Goal: Information Seeking & Learning: Learn about a topic

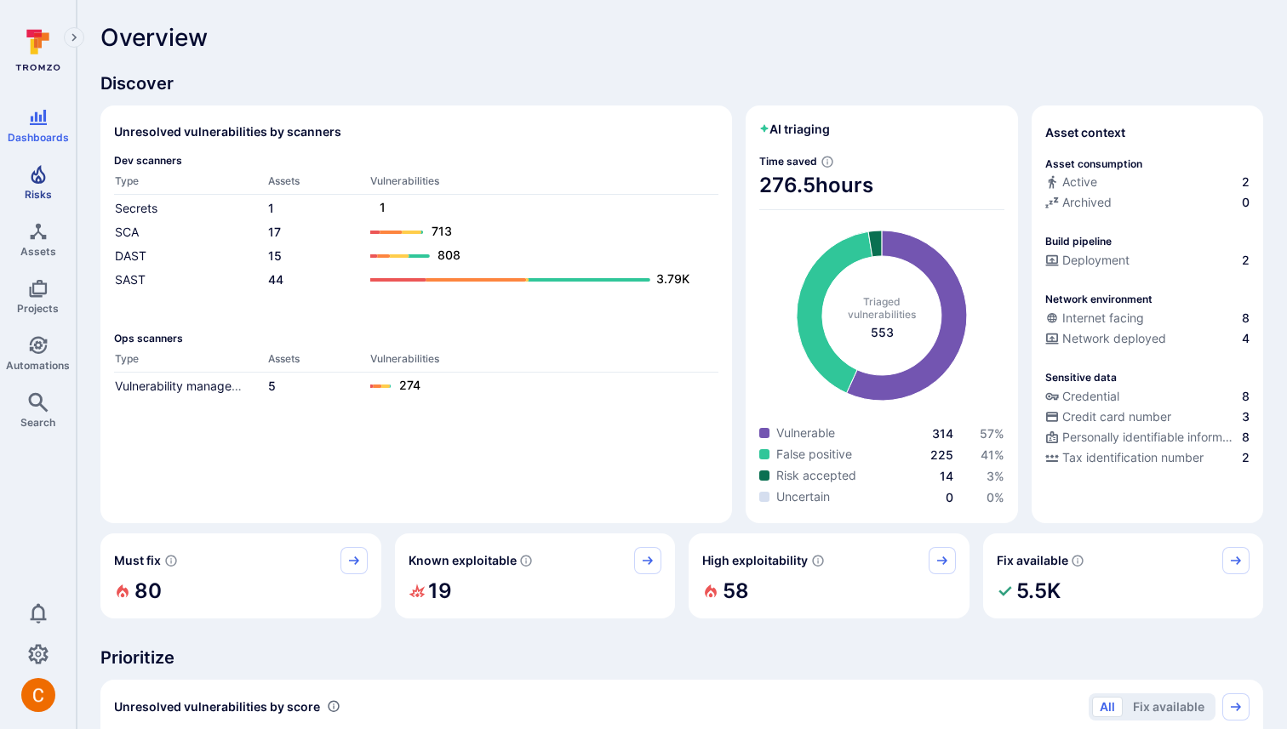
click at [30, 188] on span "Risks" at bounding box center [38, 194] width 27 height 13
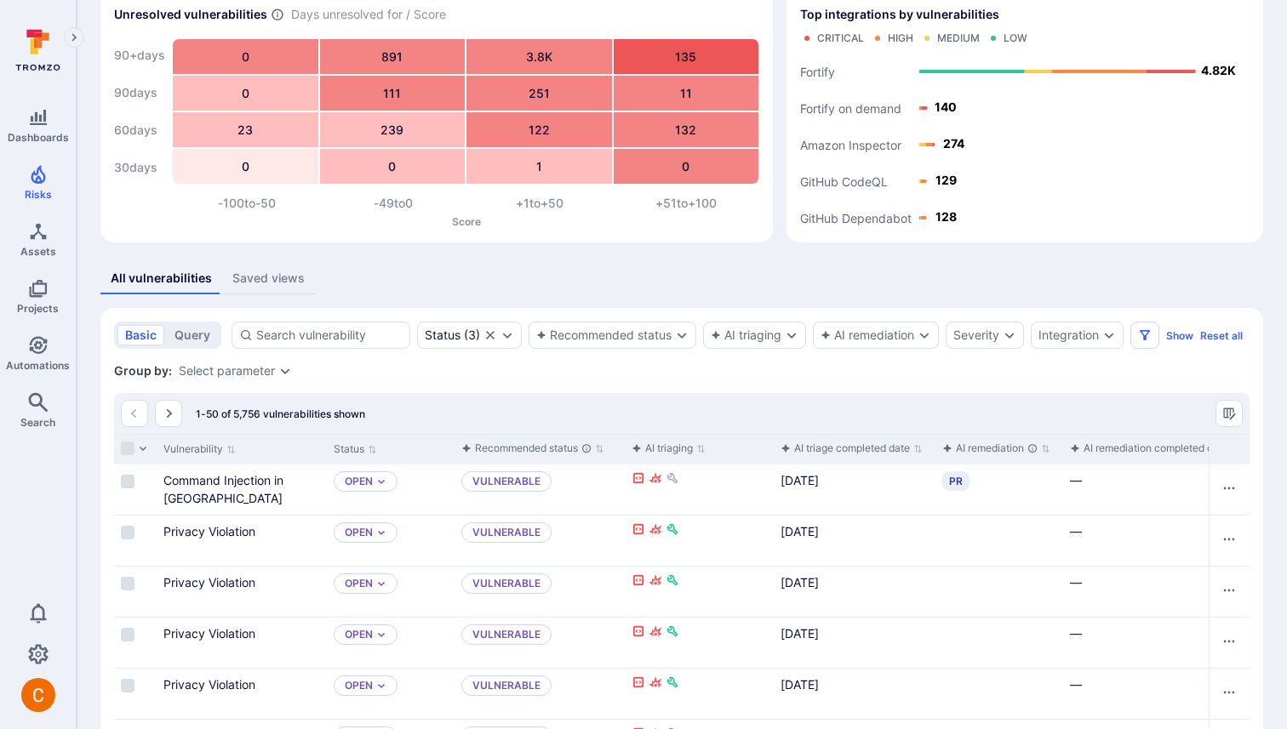
scroll to position [86, 0]
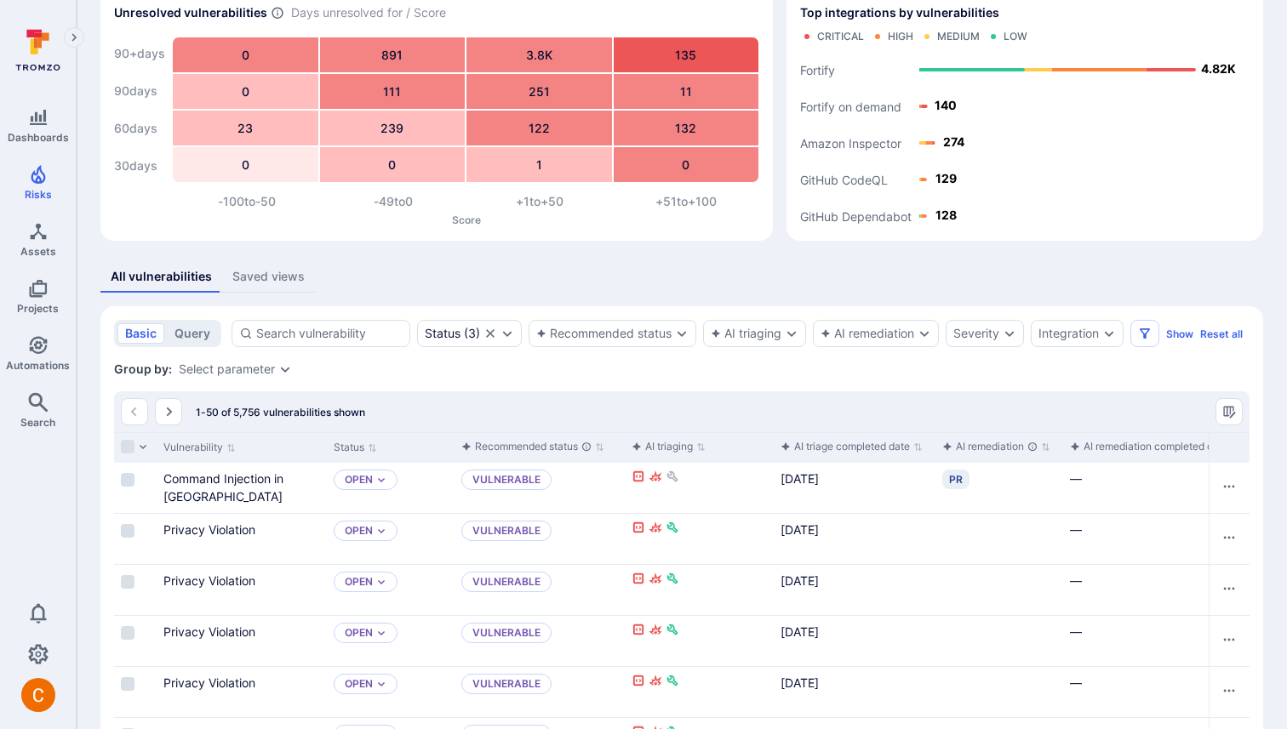
click at [1136, 444] on div "AI remediation completed date" at bounding box center [1149, 446] width 158 height 17
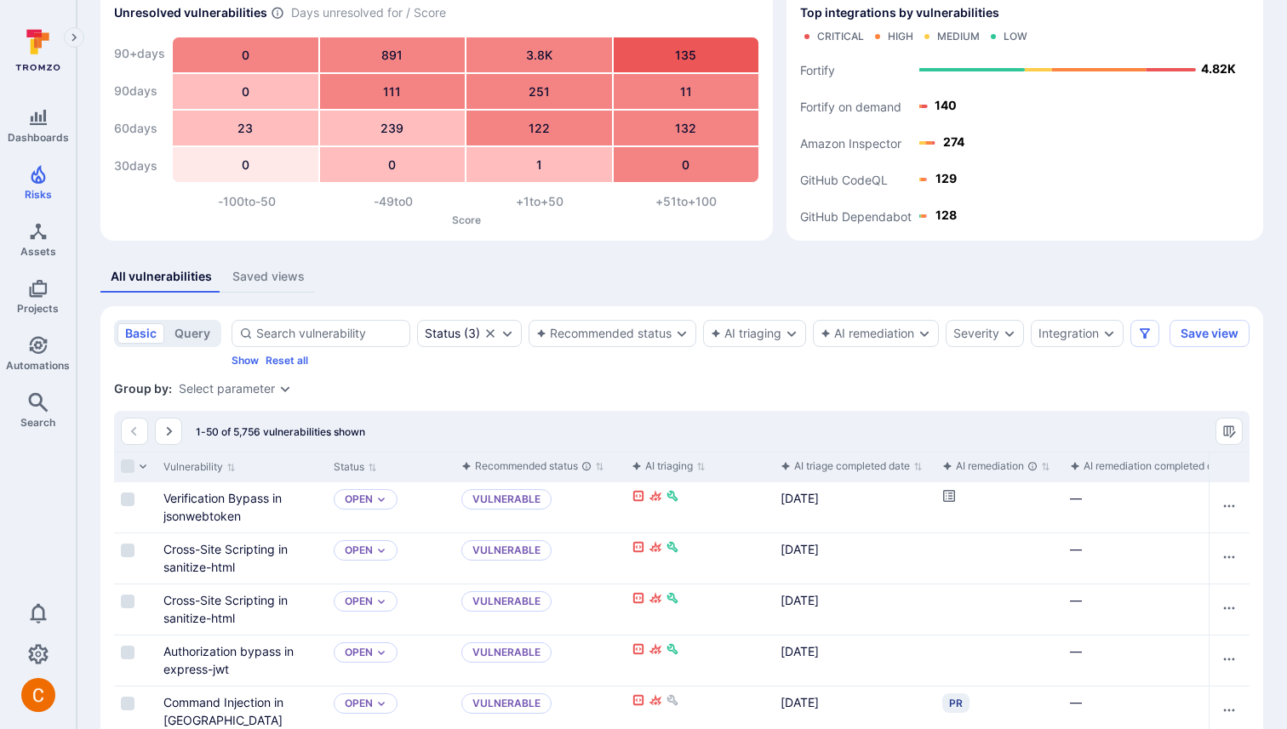
click at [1106, 467] on div "AI remediation completed date" at bounding box center [1149, 466] width 158 height 17
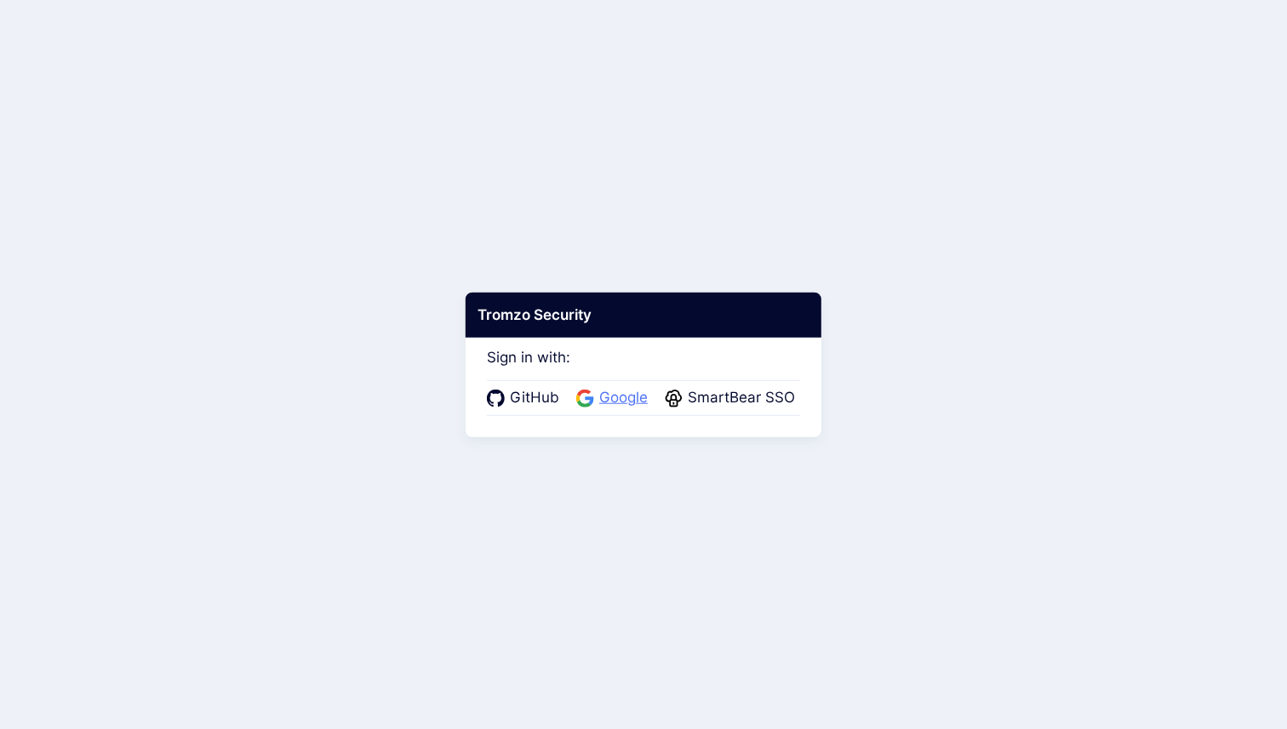
click at [616, 398] on span "Google" at bounding box center [623, 398] width 59 height 22
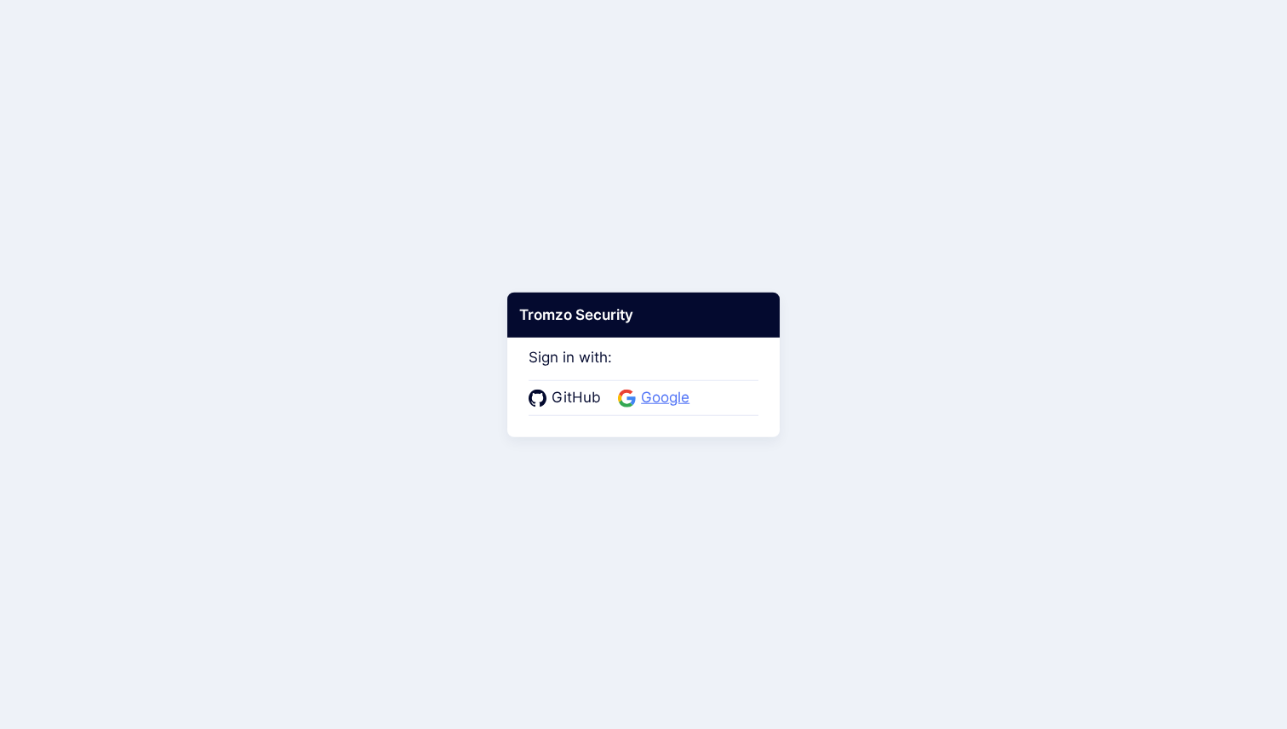
click at [639, 404] on span "Google" at bounding box center [665, 398] width 59 height 22
